Goal: Information Seeking & Learning: Learn about a topic

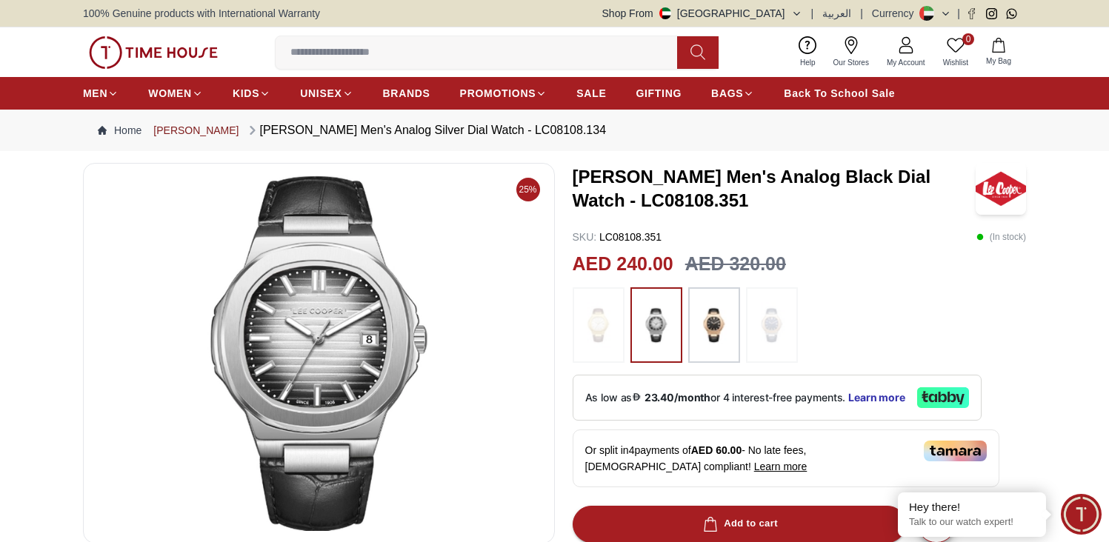
click at [184, 131] on link "[PERSON_NAME]" at bounding box center [195, 130] width 85 height 15
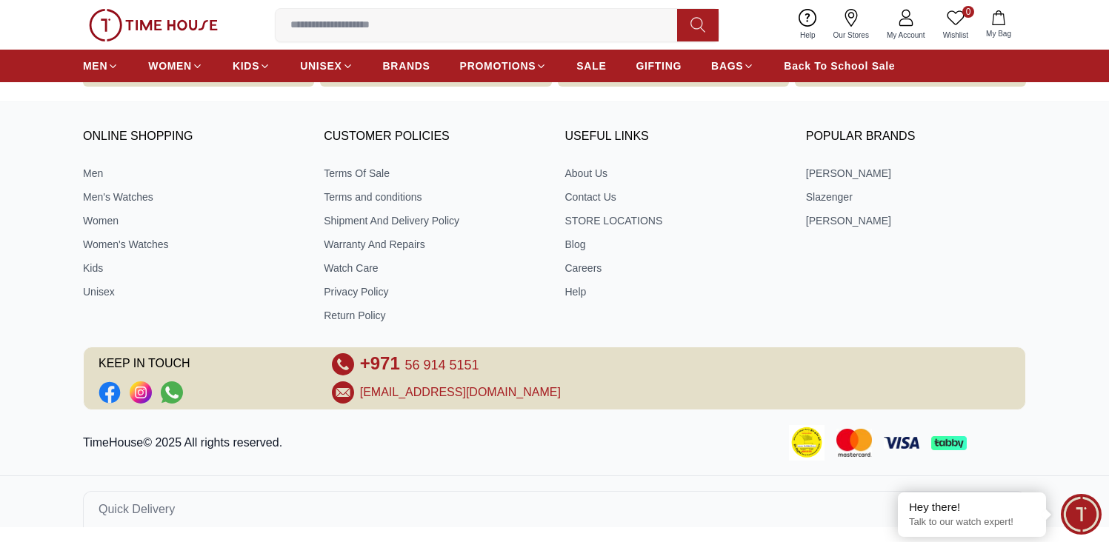
scroll to position [3808, 0]
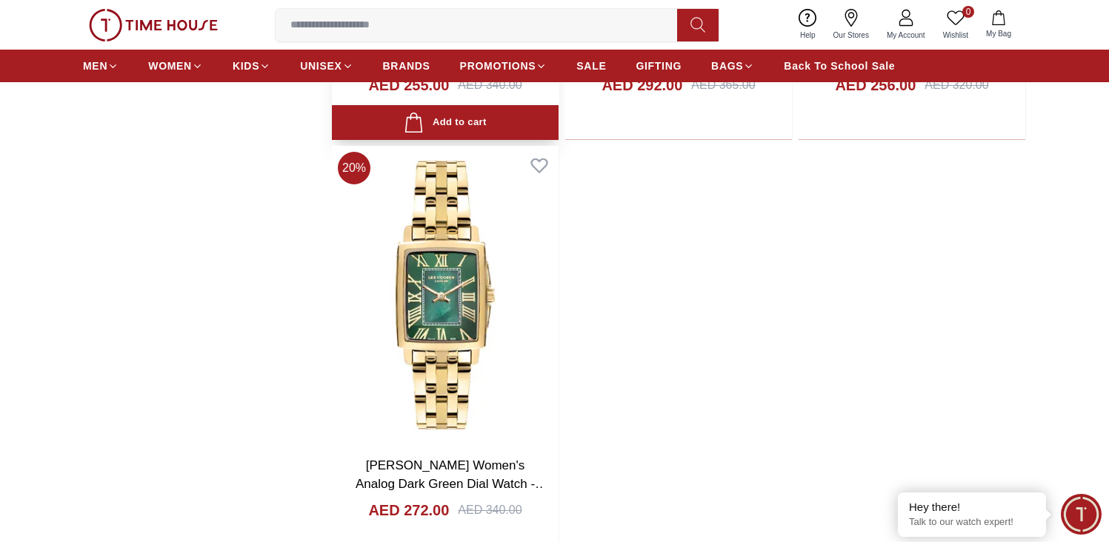
scroll to position [6454, 0]
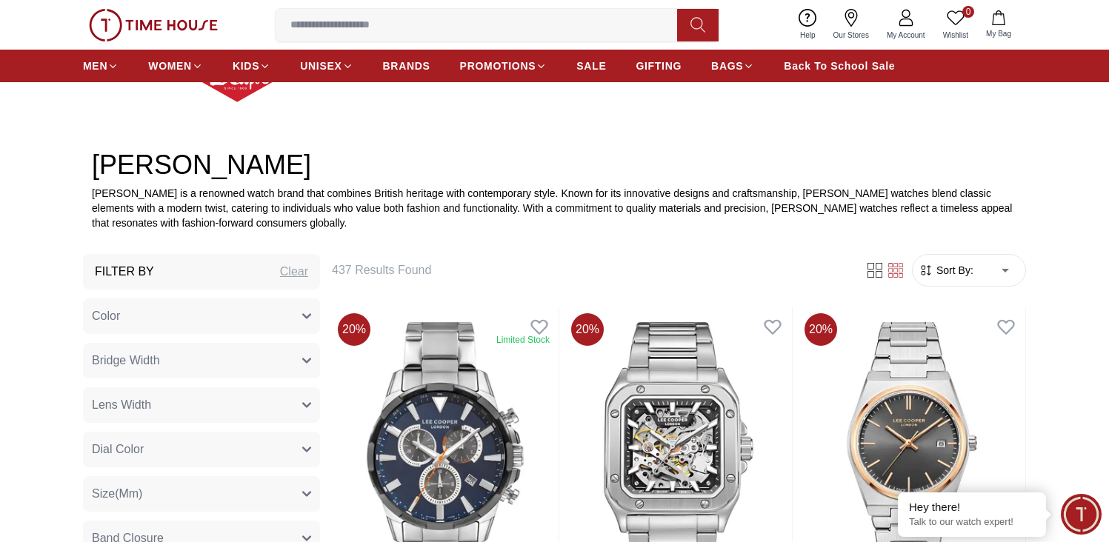
scroll to position [467, 0]
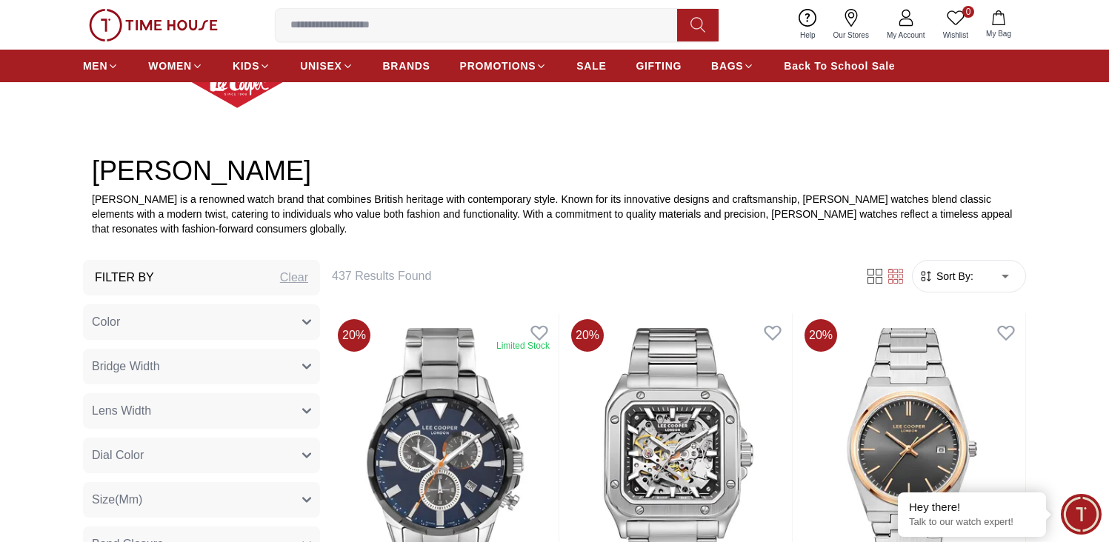
click at [209, 363] on button "Bridge Width" at bounding box center [201, 367] width 237 height 36
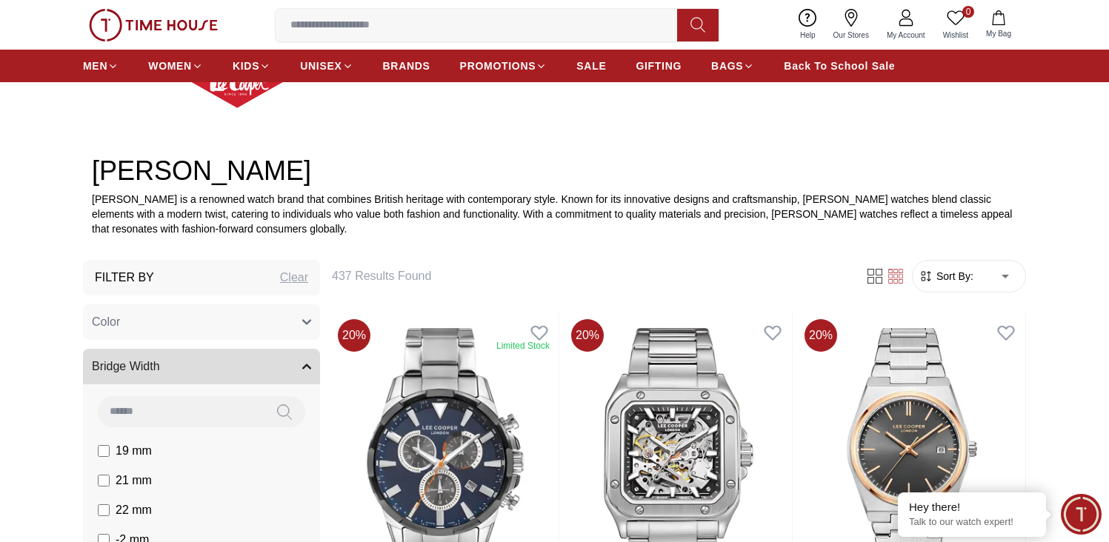
click at [211, 359] on button "Bridge Width" at bounding box center [201, 367] width 237 height 36
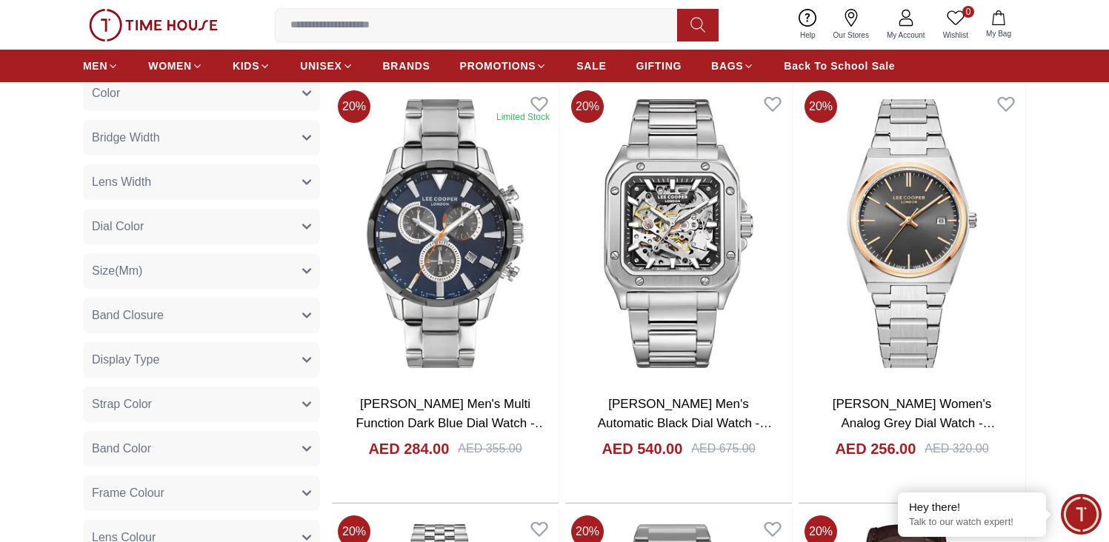
scroll to position [696, 0]
click at [208, 355] on button "Display Type" at bounding box center [201, 359] width 237 height 36
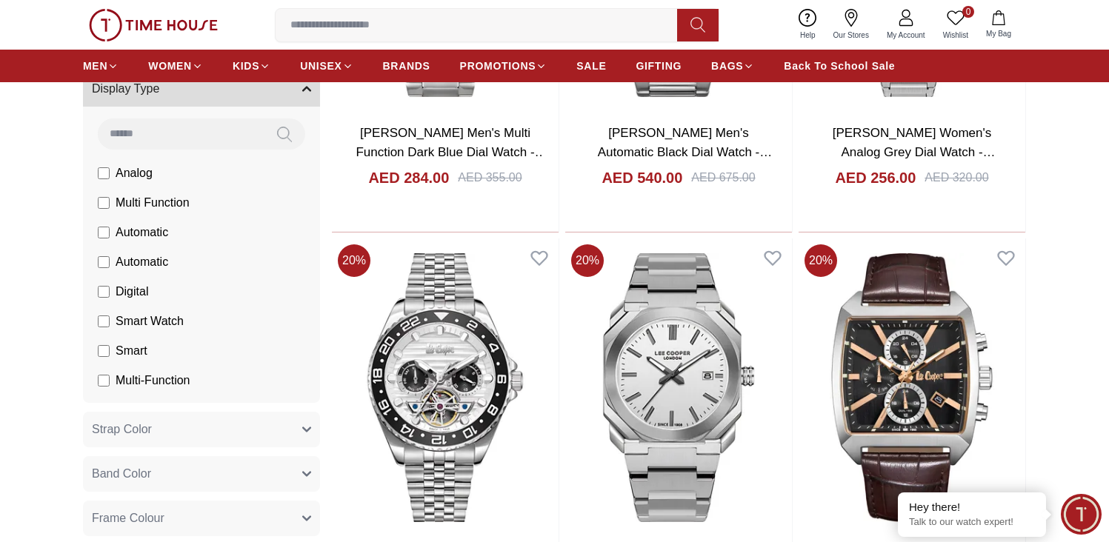
scroll to position [1009, 0]
